Goal: Information Seeking & Learning: Learn about a topic

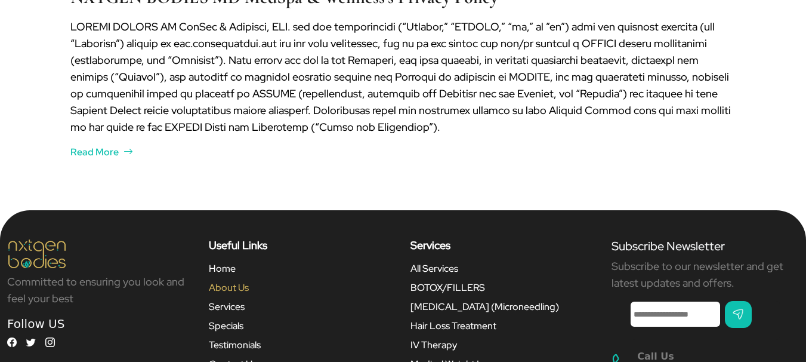
scroll to position [2847, 0]
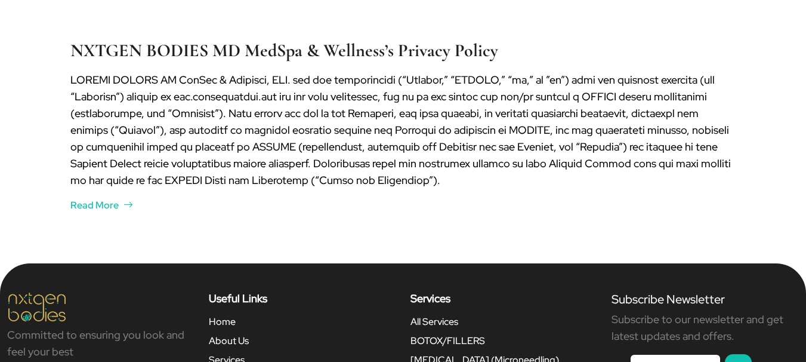
click at [418, 217] on div "NXTGEN BODIES MD MedSpa & Wellness’s Privacy Policy Read More" at bounding box center [403, 126] width 806 height 273
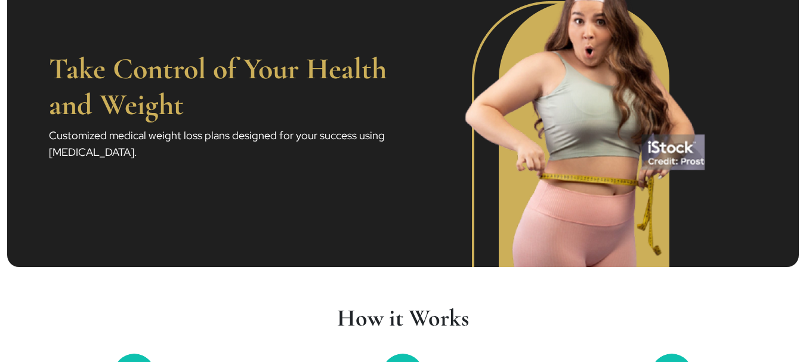
scroll to position [0, 0]
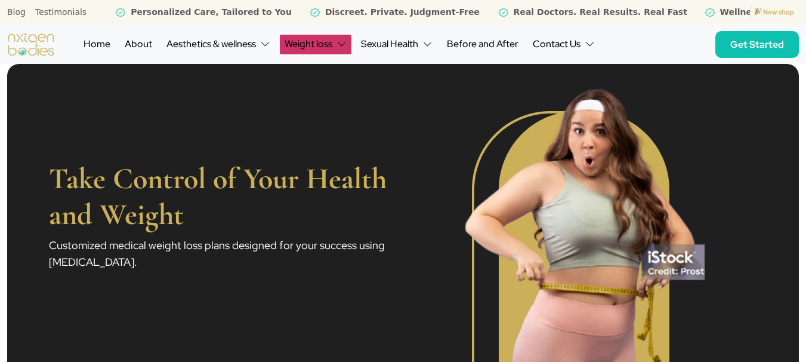
click at [340, 42] on icon "button" at bounding box center [342, 44] width 10 height 10
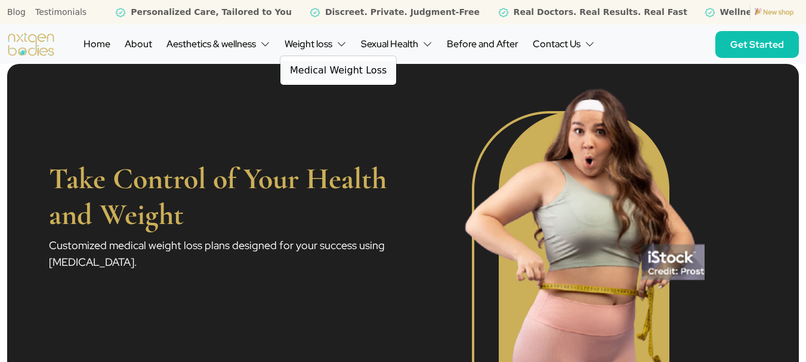
click at [347, 72] on link "Medical Weight Loss" at bounding box center [338, 70] width 116 height 19
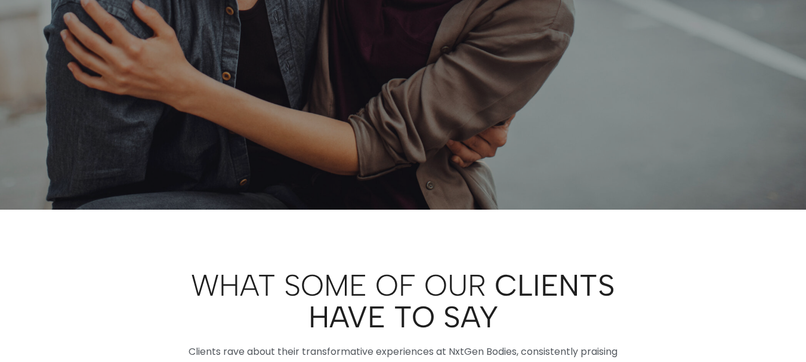
scroll to position [3938, 0]
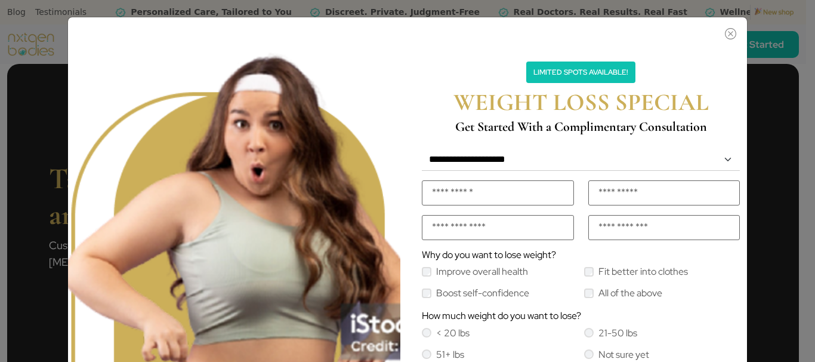
click at [721, 42] on div "**********" at bounding box center [581, 265] width 347 height 496
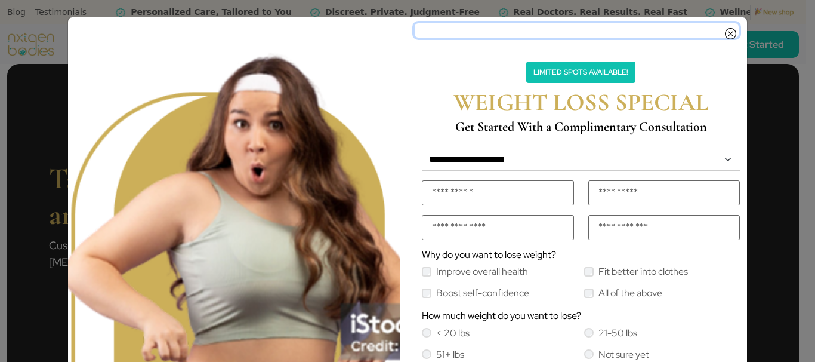
click at [728, 35] on icon "Close" at bounding box center [730, 31] width 11 height 10
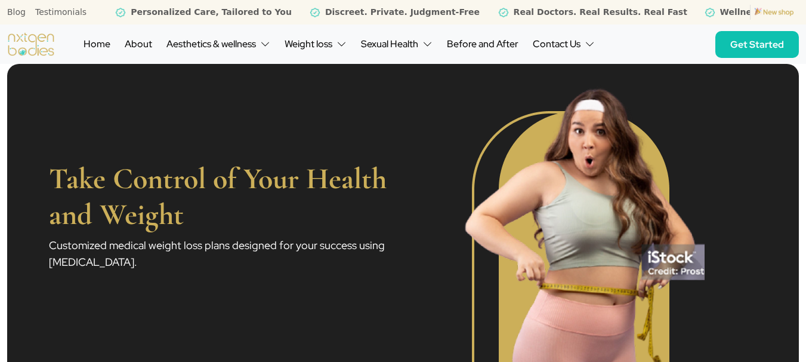
scroll to position [3003, 0]
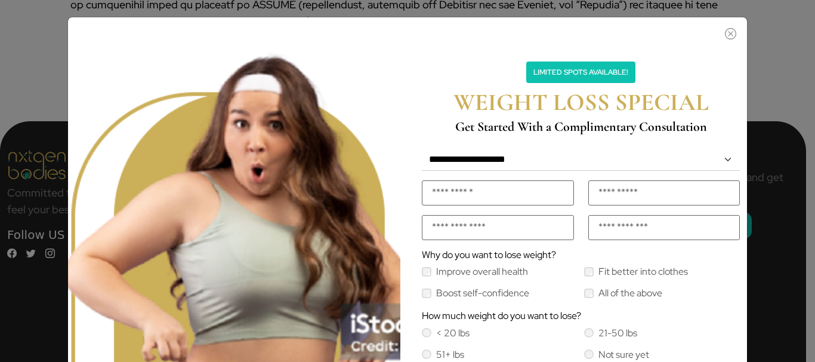
scroll to position [3002, 0]
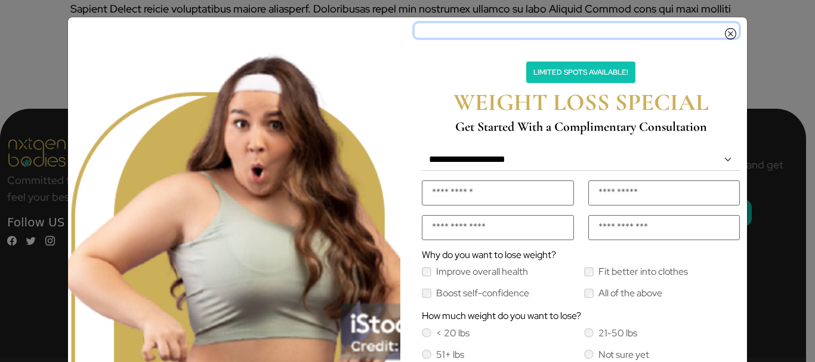
click at [726, 30] on icon "Close" at bounding box center [730, 31] width 11 height 10
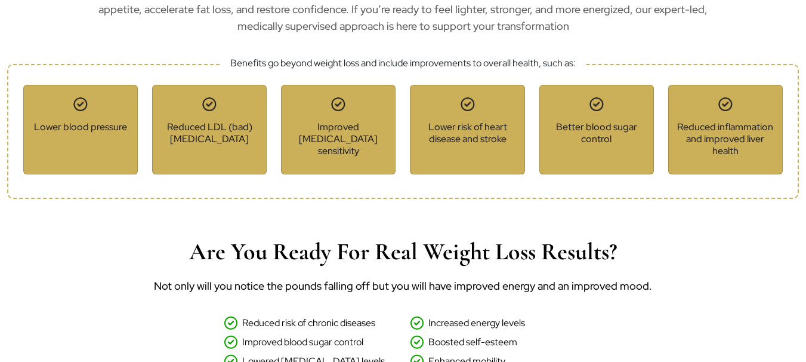
scroll to position [1415, 0]
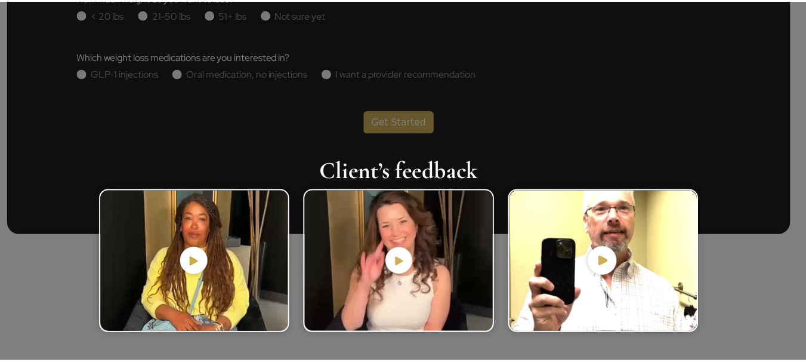
scroll to position [924, 0]
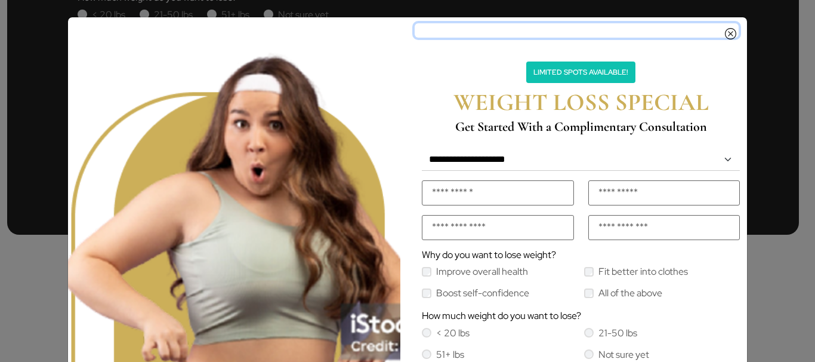
click at [726, 35] on icon "Close" at bounding box center [730, 31] width 11 height 10
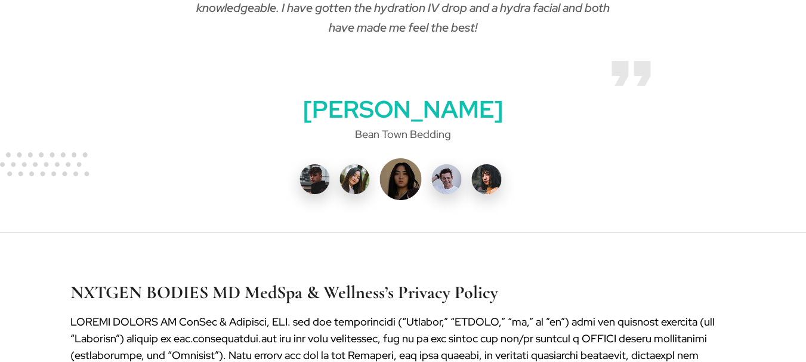
scroll to position [3003, 0]
